Goal: Transaction & Acquisition: Purchase product/service

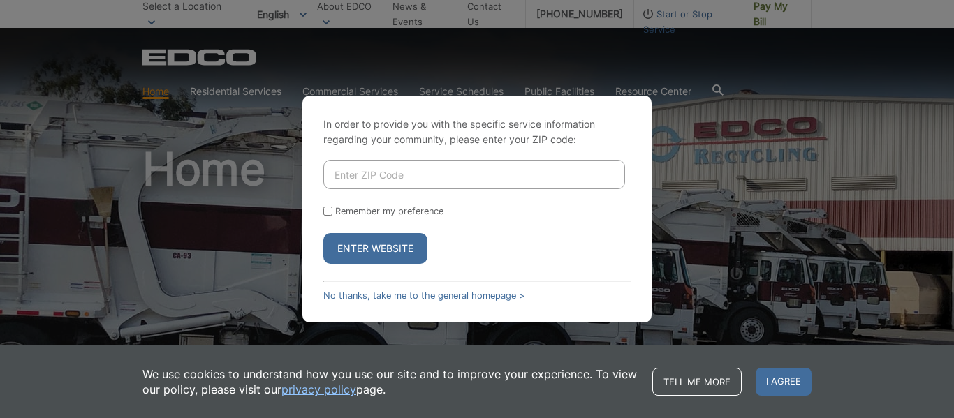
drag, startPoint x: 361, startPoint y: 177, endPoint x: 344, endPoint y: 168, distance: 19.4
click at [360, 176] on input "Enter ZIP Code" at bounding box center [474, 174] width 302 height 29
type input "92021"
click at [325, 209] on input "Remember my preference" at bounding box center [327, 211] width 9 height 9
checkbox input "true"
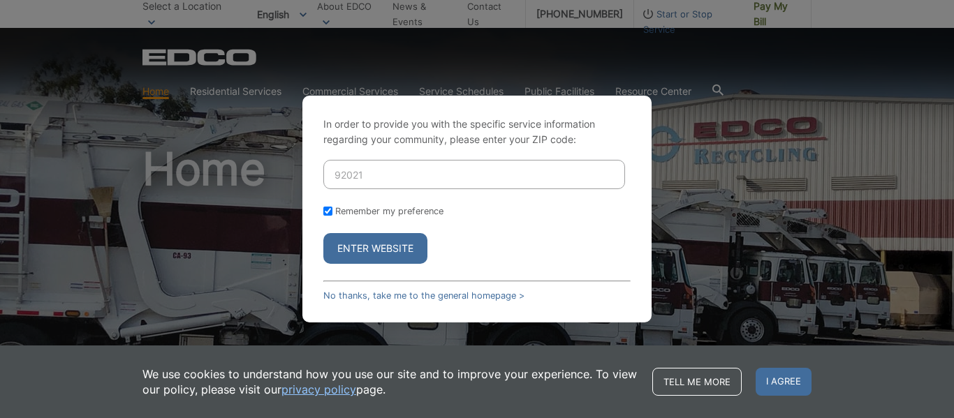
click at [361, 247] on button "Enter Website" at bounding box center [375, 248] width 104 height 31
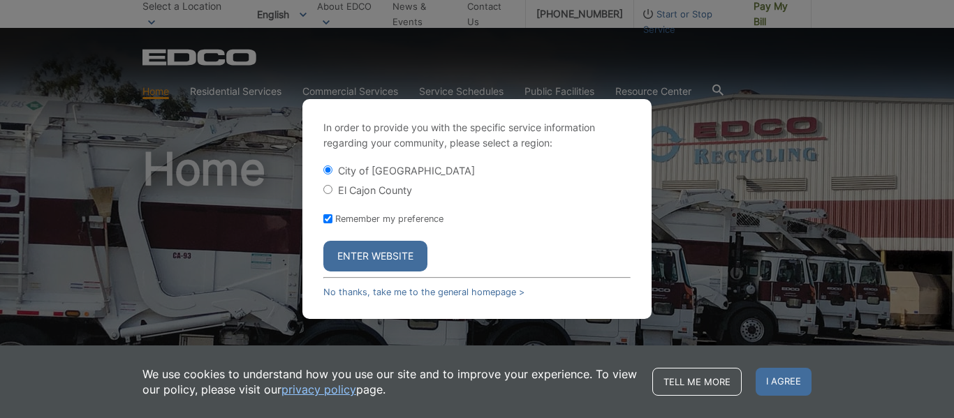
click at [379, 254] on button "Enter Website" at bounding box center [375, 256] width 104 height 31
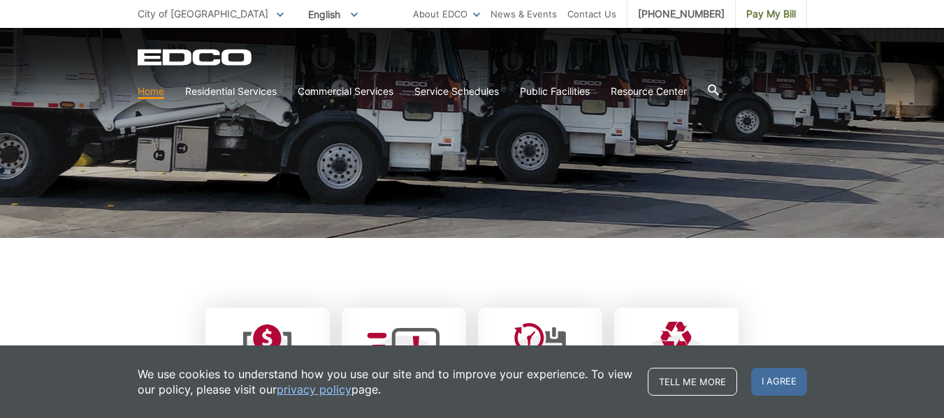
scroll to position [210, 0]
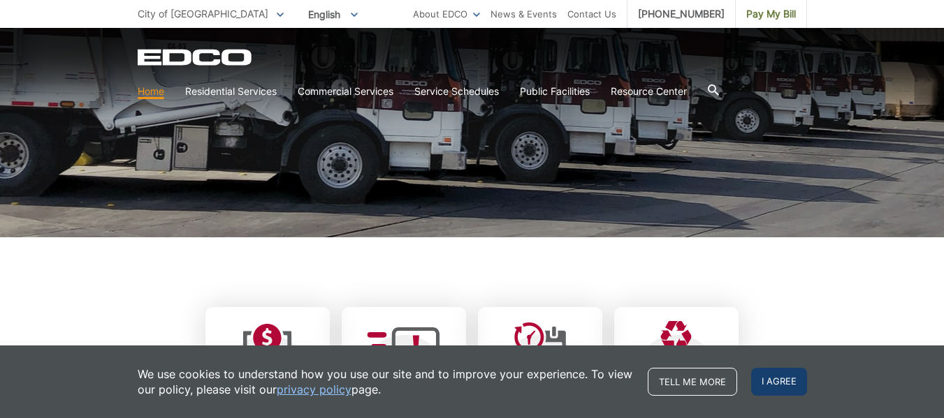
click at [780, 386] on span "I agree" at bounding box center [779, 382] width 56 height 28
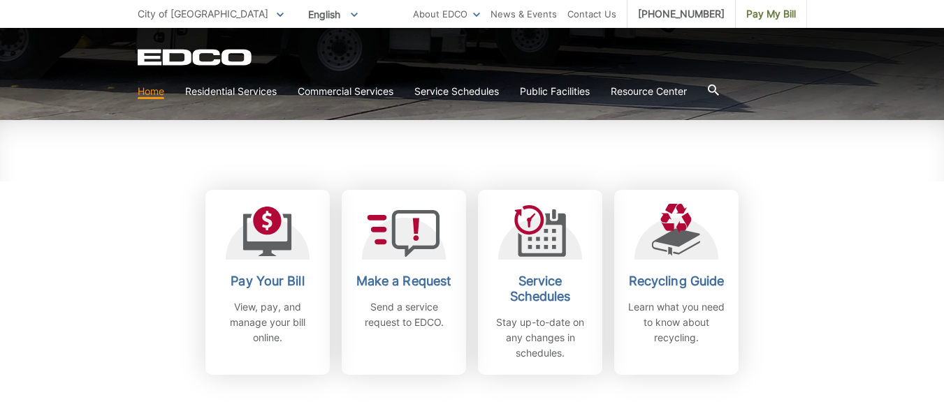
scroll to position [349, 0]
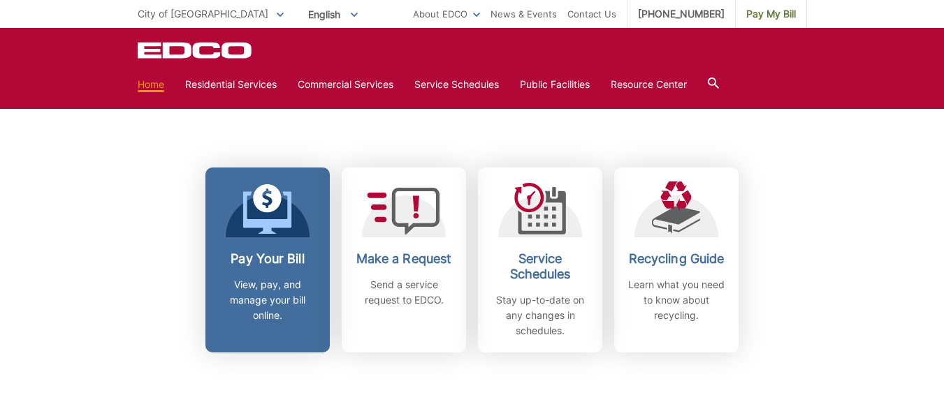
click at [261, 261] on h2 "Pay Your Bill" at bounding box center [267, 258] width 103 height 15
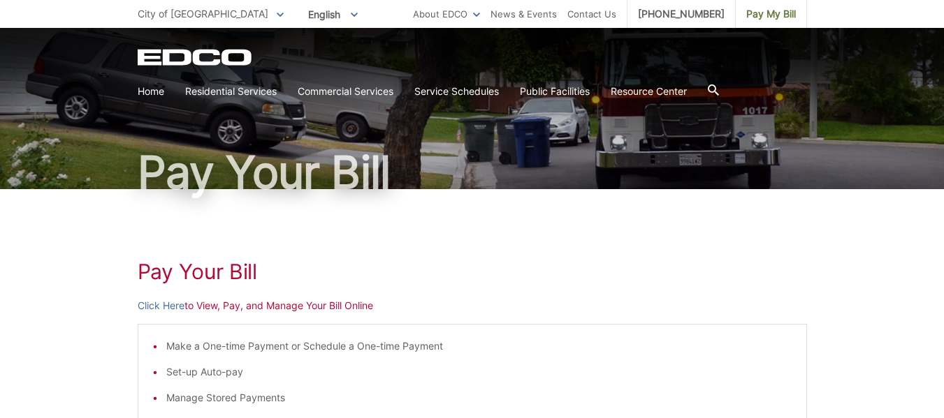
scroll to position [140, 0]
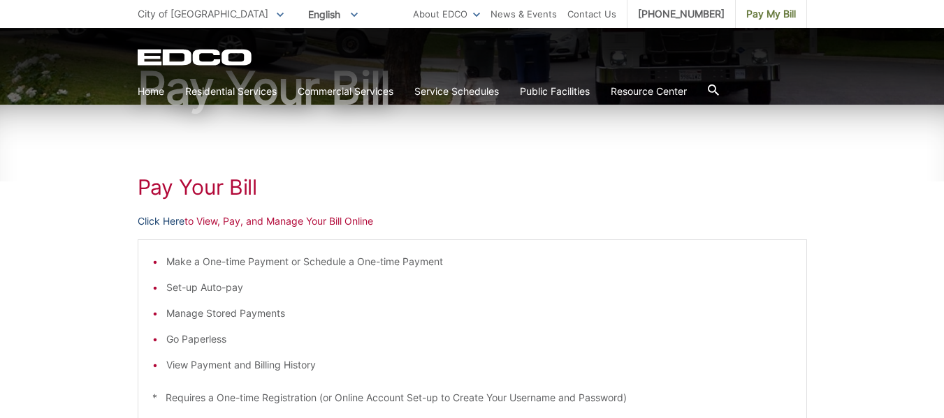
click at [161, 218] on link "Click Here" at bounding box center [161, 221] width 47 height 15
